Goal: Transaction & Acquisition: Download file/media

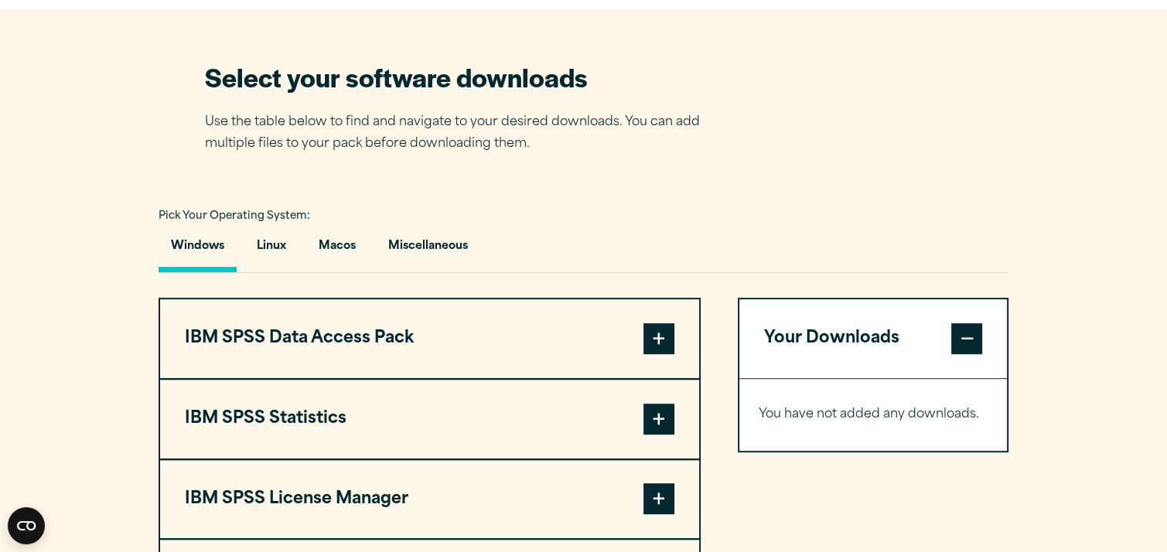
scroll to position [1083, 0]
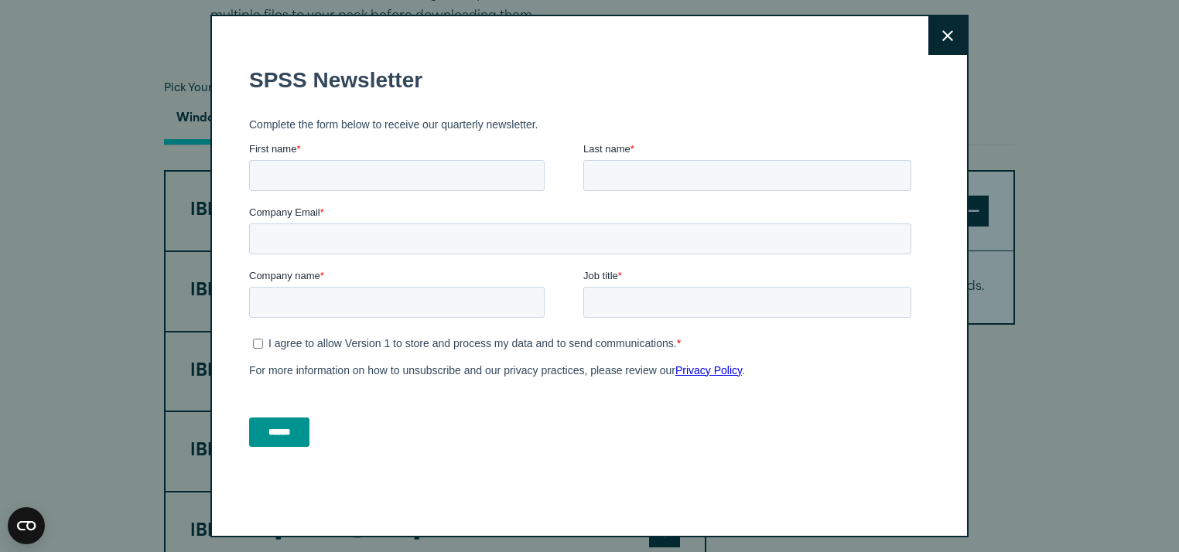
click at [943, 36] on icon at bounding box center [947, 35] width 11 height 11
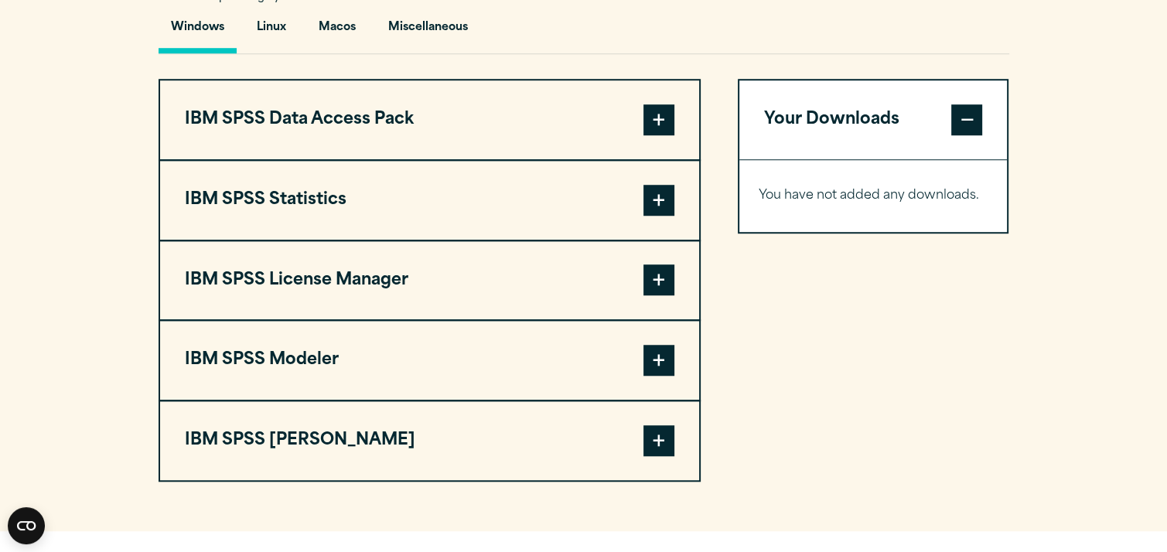
scroll to position [1238, 0]
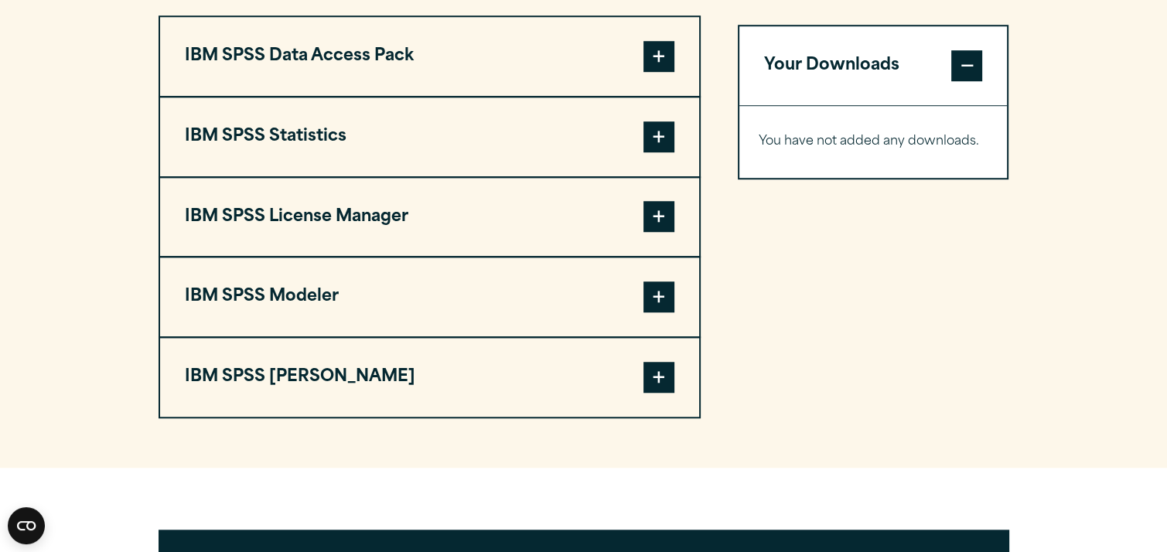
click at [660, 133] on span at bounding box center [659, 136] width 31 height 31
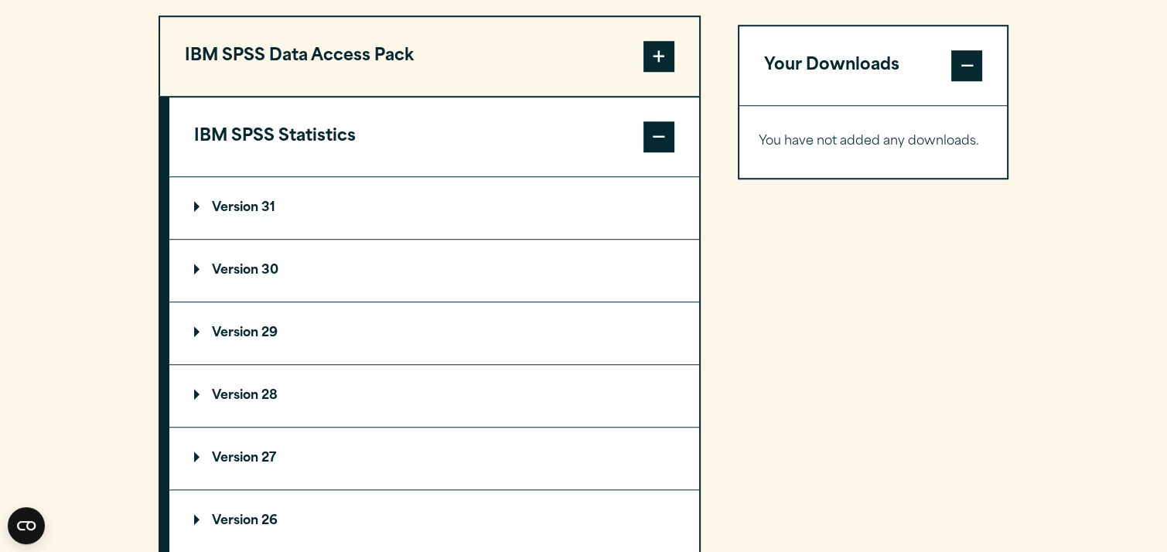
scroll to position [1393, 0]
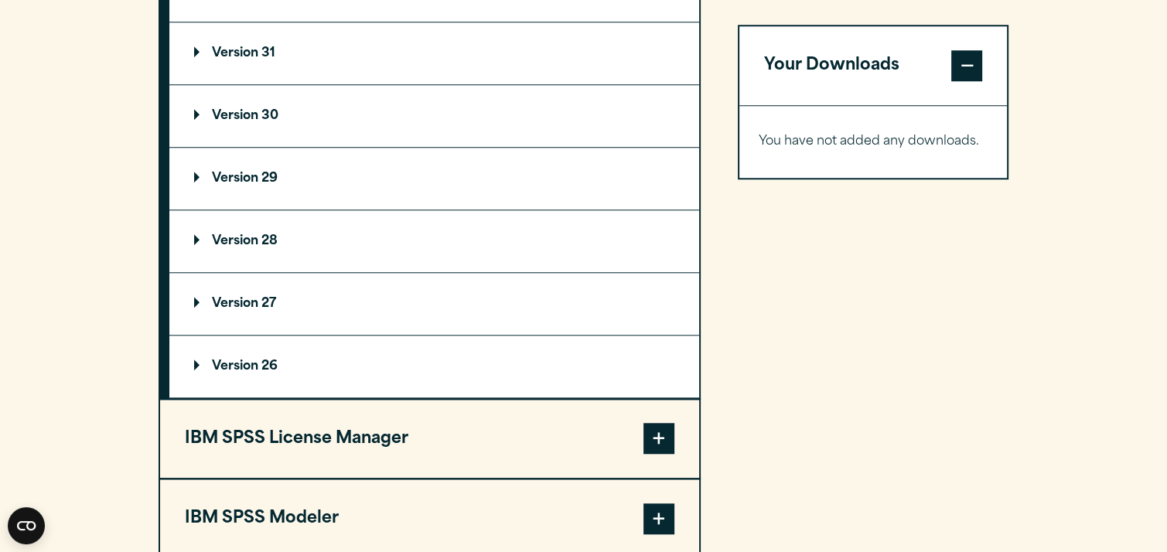
click at [249, 164] on summary "Version 29" at bounding box center [434, 179] width 530 height 62
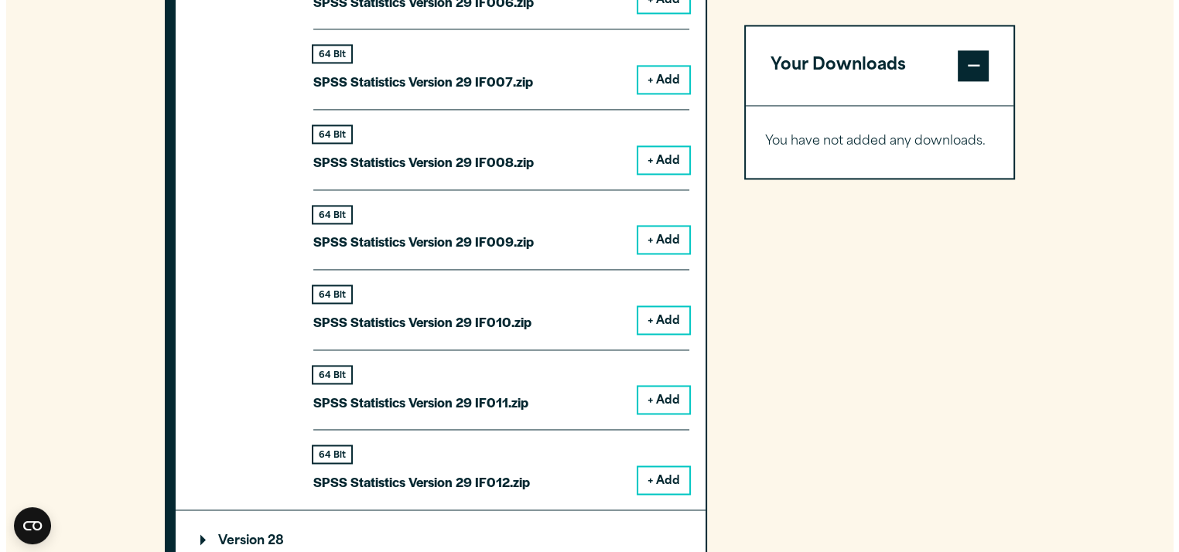
scroll to position [2476, 0]
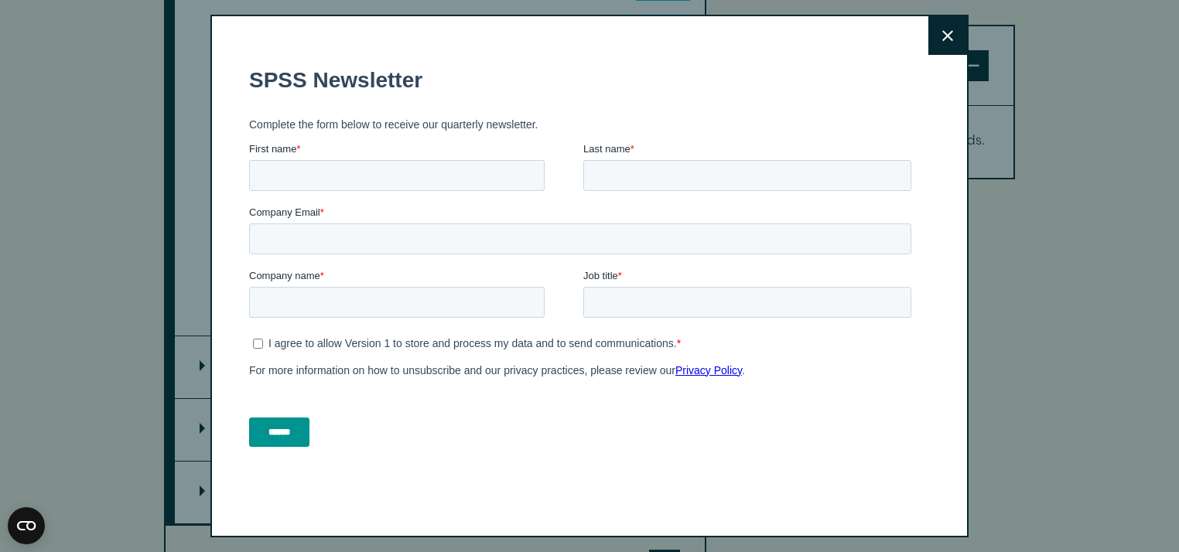
click at [942, 32] on icon at bounding box center [947, 35] width 11 height 11
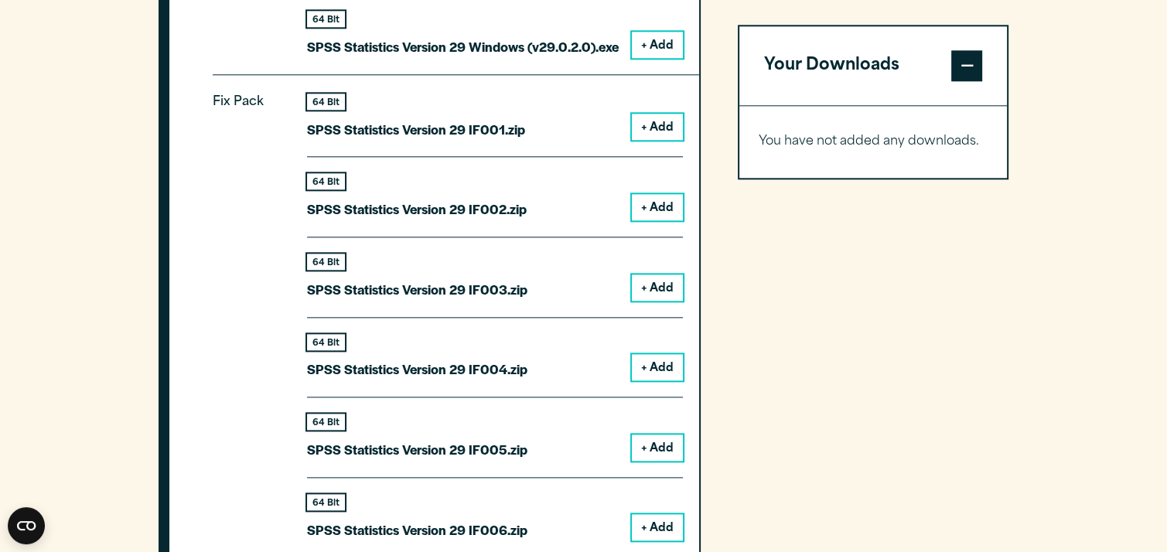
scroll to position [1679, 0]
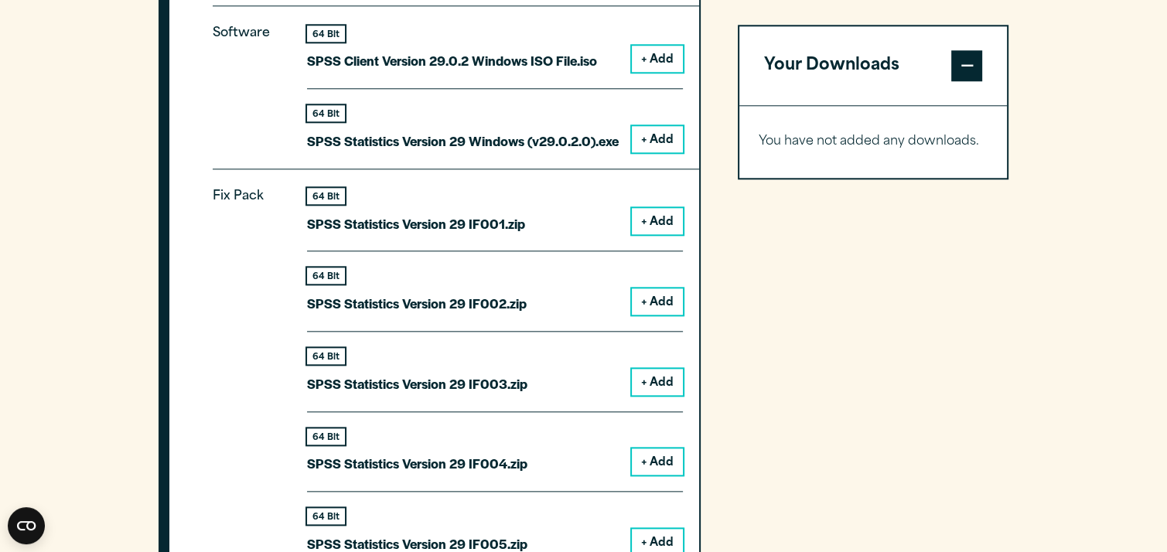
click at [659, 135] on button "+ Add" at bounding box center [657, 139] width 51 height 26
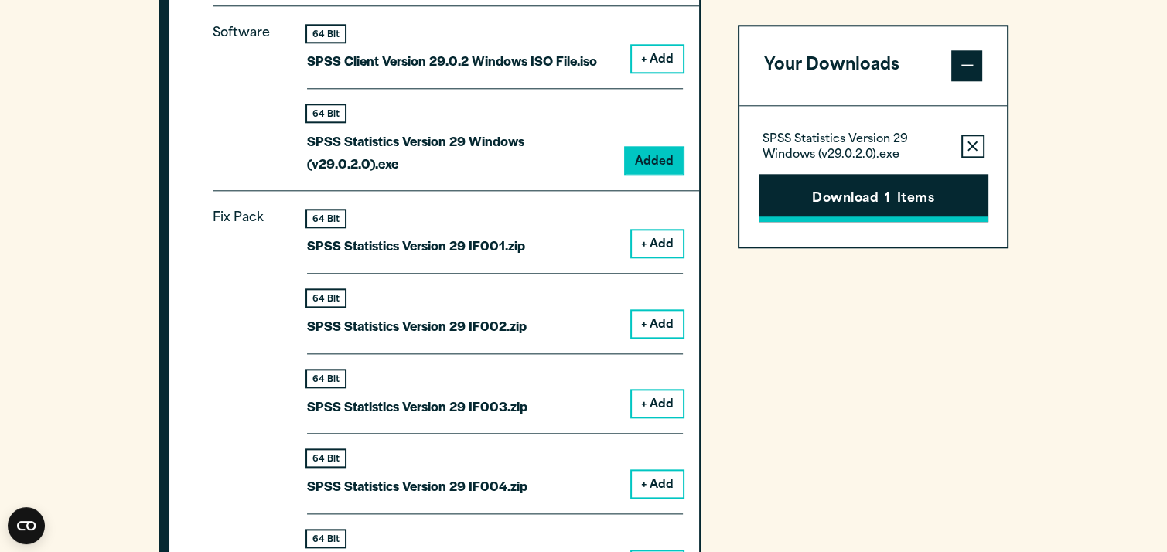
click at [881, 195] on button "Download 1 Items" at bounding box center [874, 198] width 230 height 48
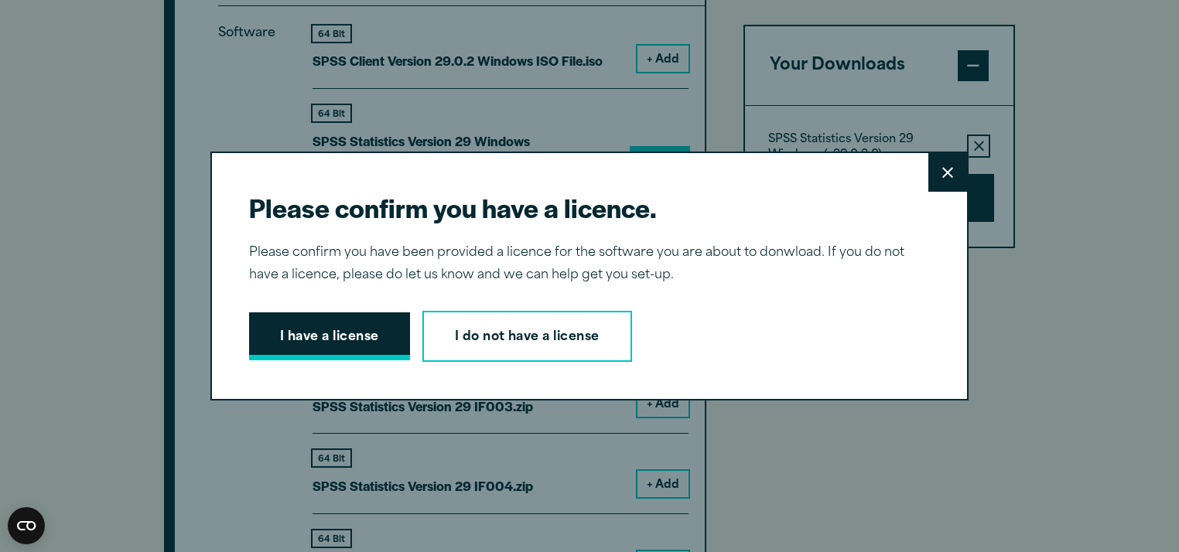
click at [336, 340] on button "I have a license" at bounding box center [329, 337] width 161 height 48
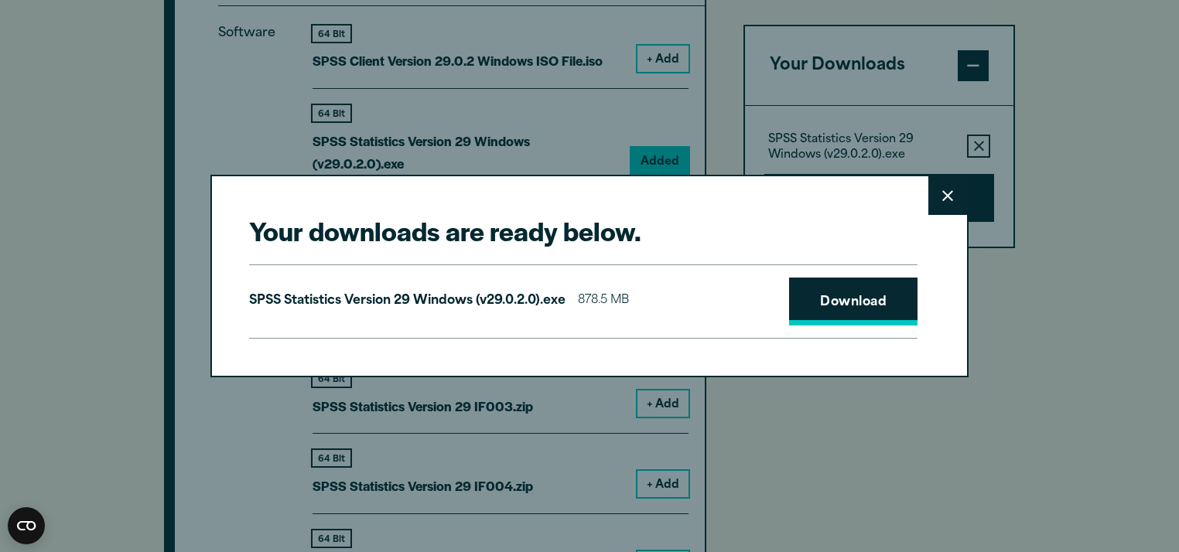
click at [832, 305] on link "Download" at bounding box center [853, 302] width 128 height 48
click at [944, 195] on icon at bounding box center [947, 195] width 11 height 11
